Goal: Task Accomplishment & Management: Manage account settings

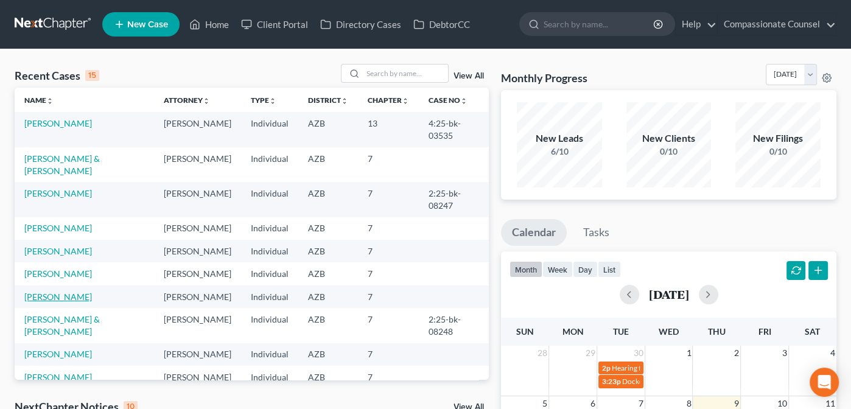
click at [59, 291] on link "[PERSON_NAME]" at bounding box center [58, 296] width 68 height 10
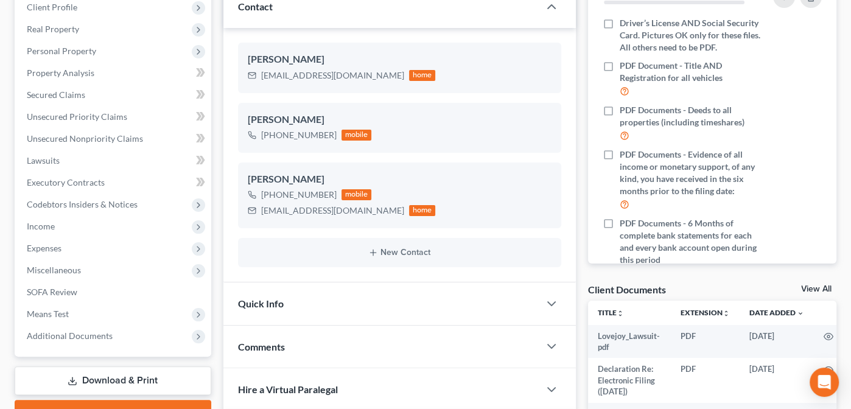
scroll to position [178, 0]
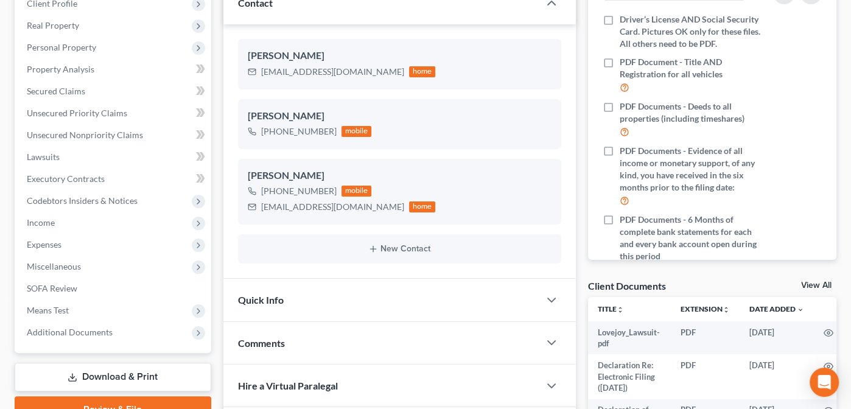
click at [817, 282] on link "View All" at bounding box center [816, 285] width 30 height 9
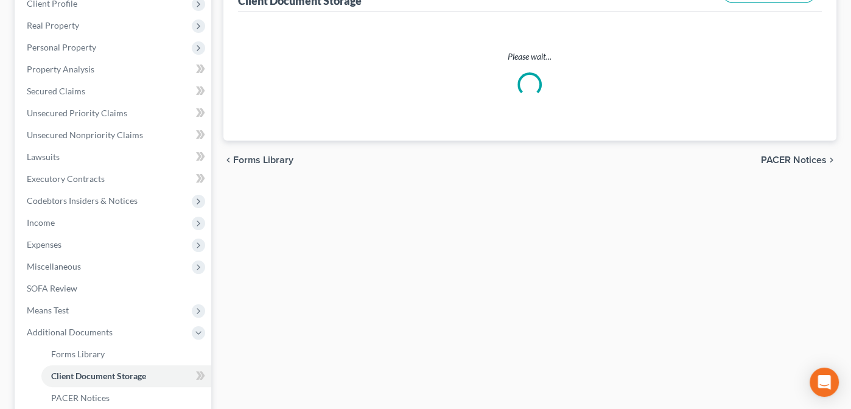
scroll to position [177, 0]
select select "14"
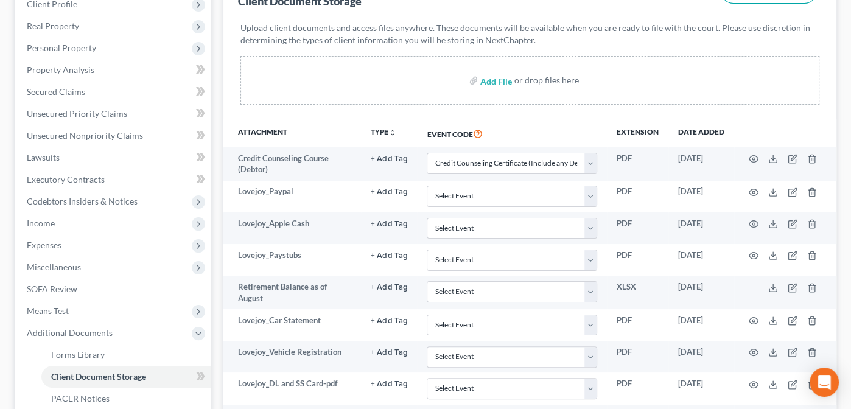
scroll to position [0, 0]
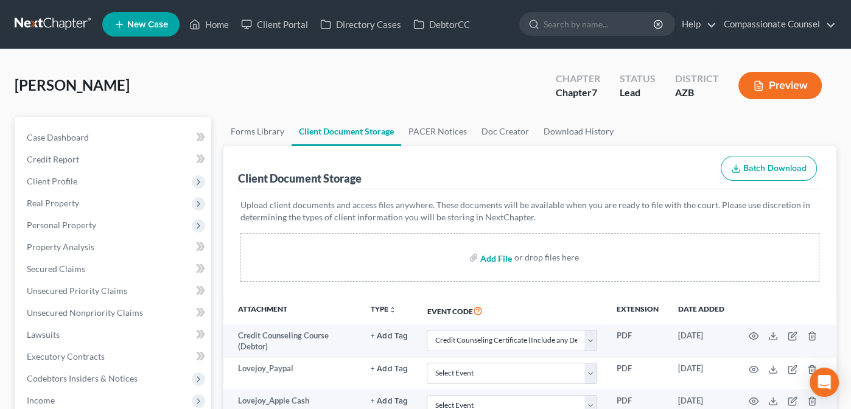
click at [493, 256] on input "file" at bounding box center [494, 257] width 29 height 22
type input "C:\fakepath\2023 Amended AZ Signature pages [PERSON_NAME].pdf"
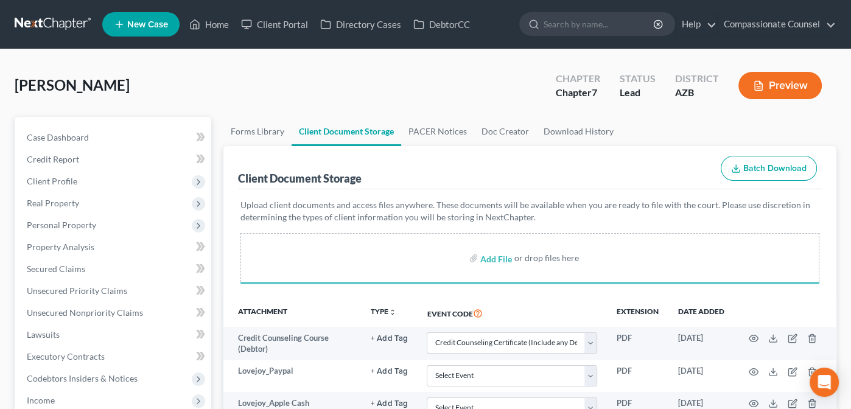
select select "14"
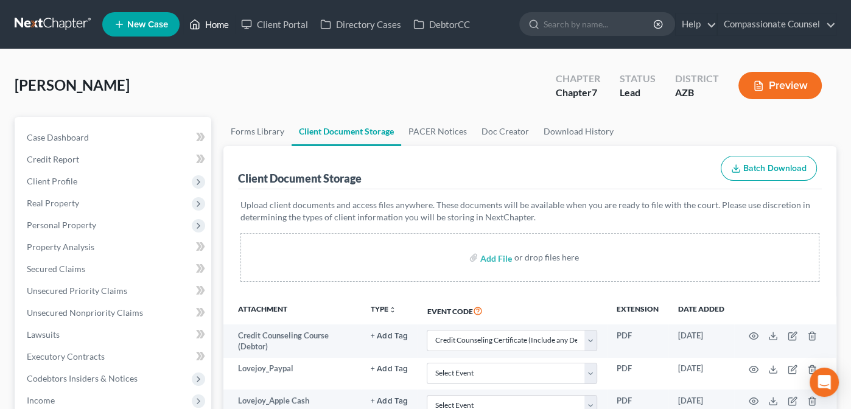
click at [221, 21] on link "Home" at bounding box center [209, 24] width 52 height 22
